Goal: Find specific page/section: Find specific page/section

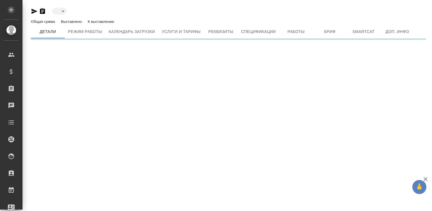
type input "active"
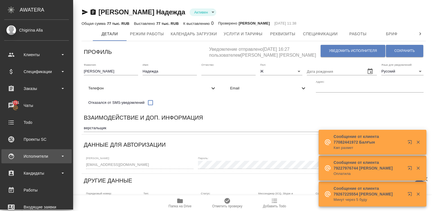
type input "[PERSON_NAME] [PERSON_NAME]"
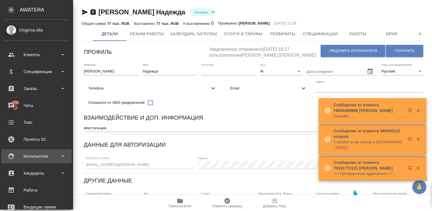
click at [20, 154] on div "Исполнители" at bounding box center [36, 156] width 65 height 8
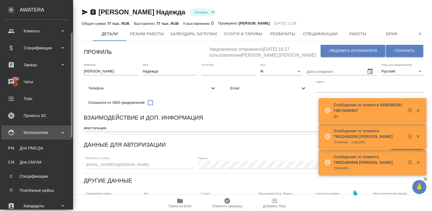
scroll to position [24, 0]
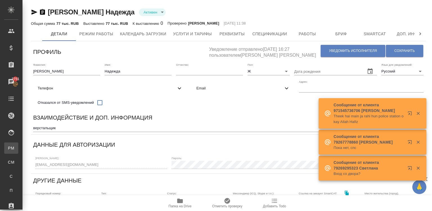
click at [8, 149] on div "Для PM/LQA" at bounding box center [4, 148] width 8 height 6
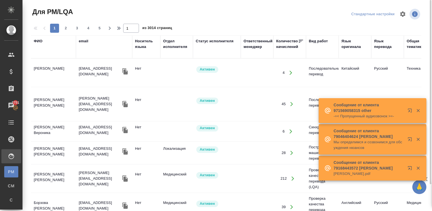
click at [84, 41] on div "email" at bounding box center [84, 41] width 10 height 6
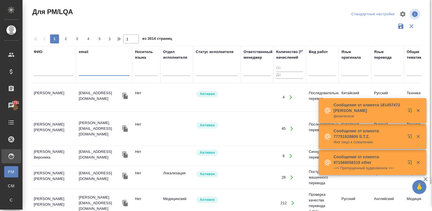
click at [101, 71] on input "text" at bounding box center [104, 72] width 51 height 7
paste input "[EMAIL_ADDRESS][DOMAIN_NAME]"
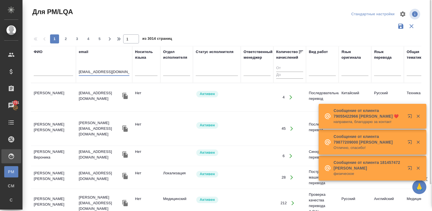
type input "[EMAIL_ADDRESS][DOMAIN_NAME]"
